Goal: Task Accomplishment & Management: Manage account settings

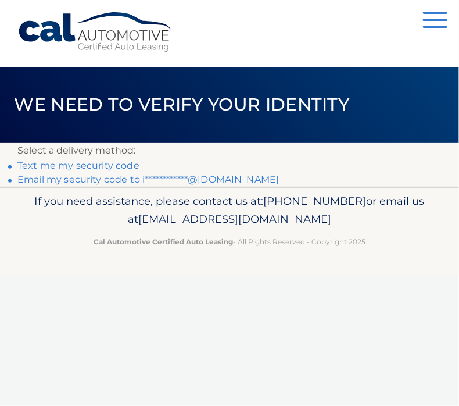
click at [98, 180] on link "**********" at bounding box center [148, 179] width 262 height 11
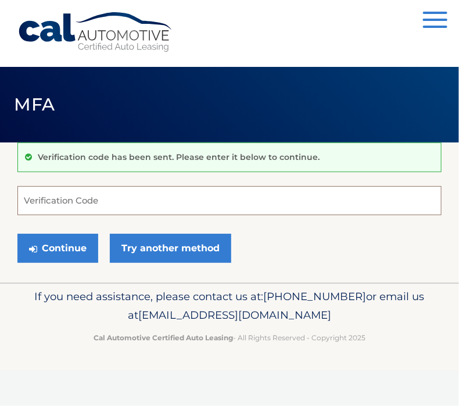
click at [300, 195] on input "Verification Code" at bounding box center [229, 200] width 424 height 29
paste input "851845"
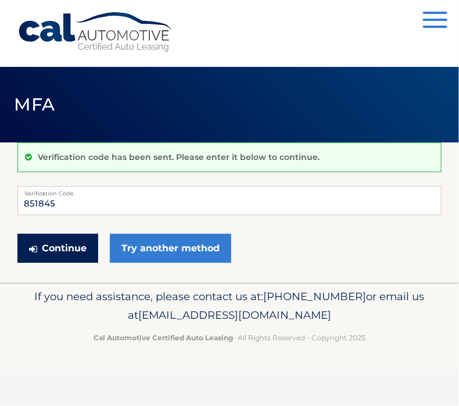
drag, startPoint x: 85, startPoint y: 247, endPoint x: 110, endPoint y: 234, distance: 27.8
click at [86, 246] on button "Continue" at bounding box center [57, 248] width 81 height 29
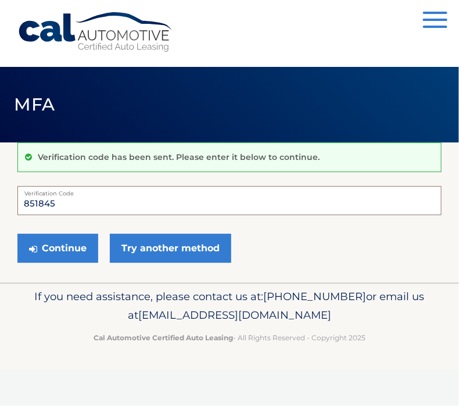
click at [71, 201] on input "851845" at bounding box center [229, 200] width 424 height 29
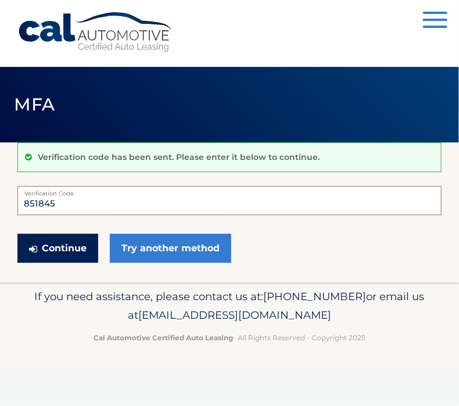
type input "851845"
click at [94, 247] on button "Continue" at bounding box center [57, 248] width 81 height 29
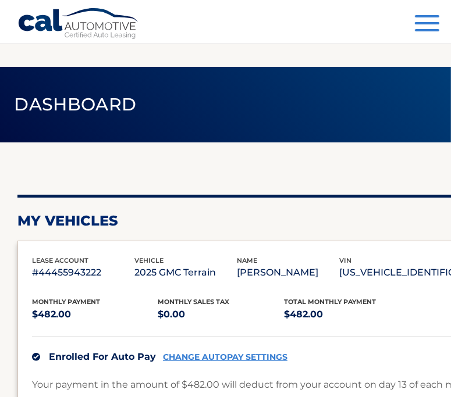
scroll to position [116, 0]
